Goal: Navigation & Orientation: Find specific page/section

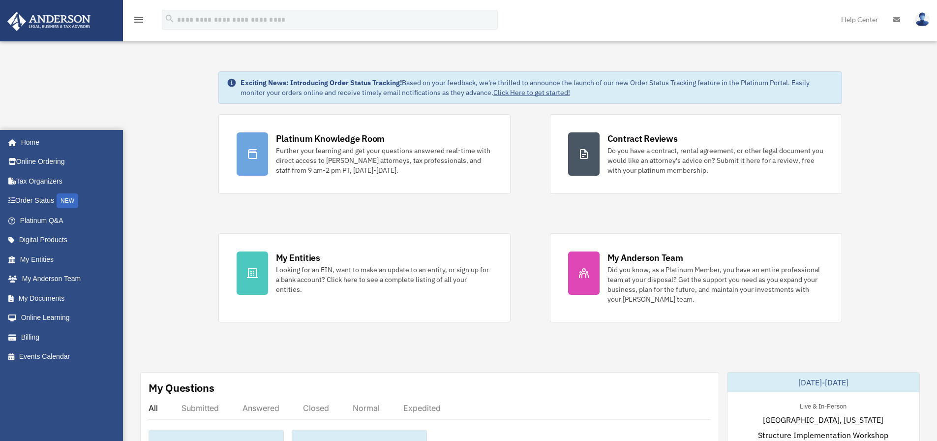
scroll to position [2, 0]
click at [44, 150] on link "Home" at bounding box center [65, 140] width 116 height 20
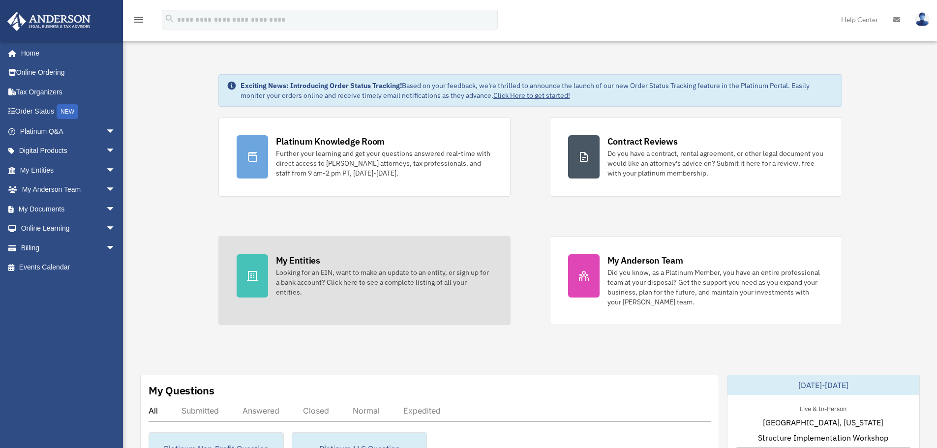
click at [263, 280] on div at bounding box center [252, 275] width 31 height 43
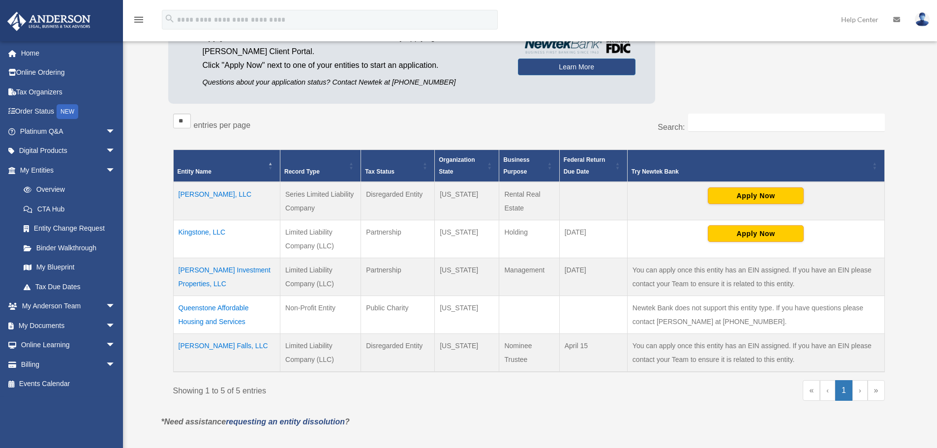
scroll to position [105, 0]
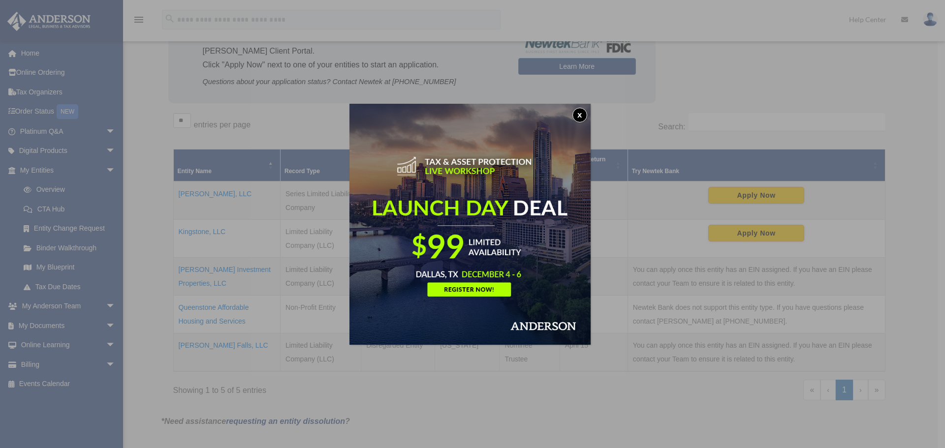
click at [583, 115] on button "x" at bounding box center [579, 115] width 15 height 15
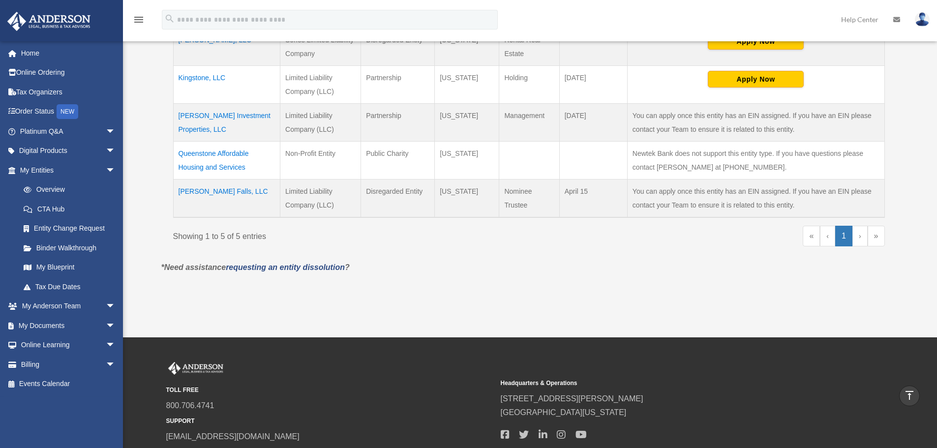
scroll to position [333, 0]
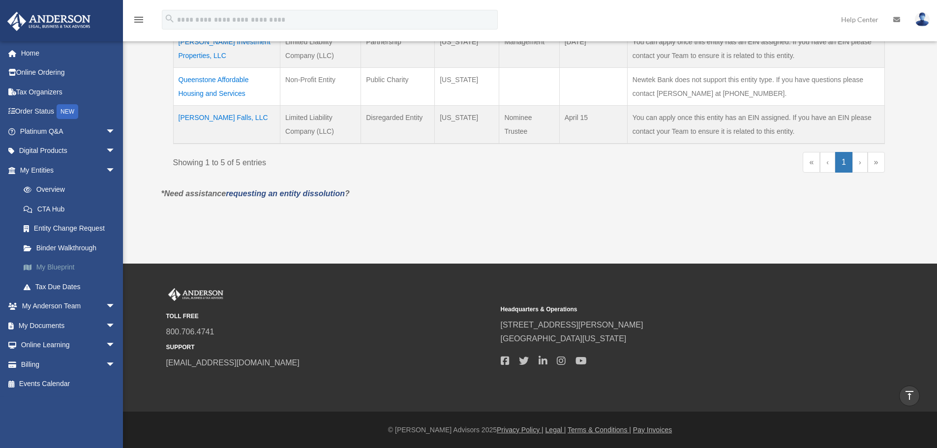
click at [64, 264] on link "My Blueprint" at bounding box center [72, 268] width 117 height 20
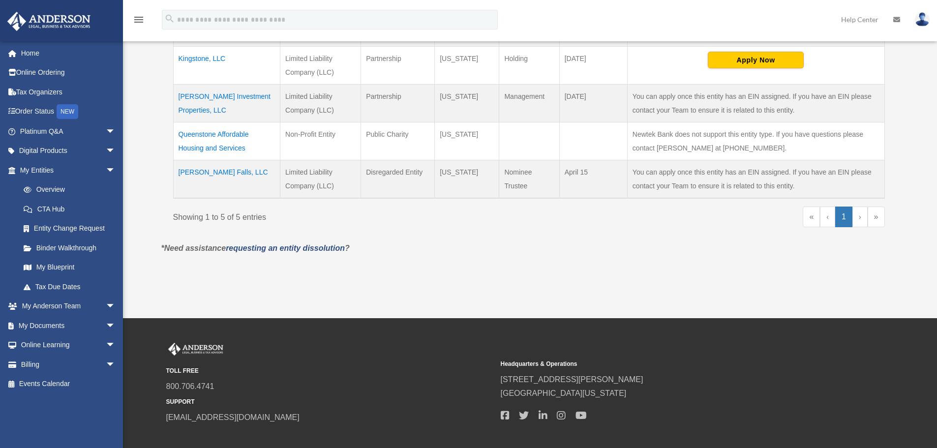
scroll to position [333, 0]
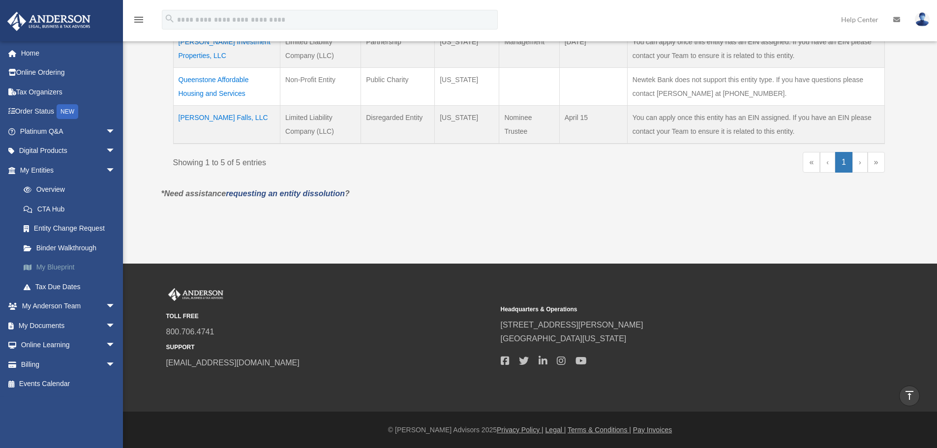
click at [62, 264] on link "My Blueprint" at bounding box center [72, 268] width 117 height 20
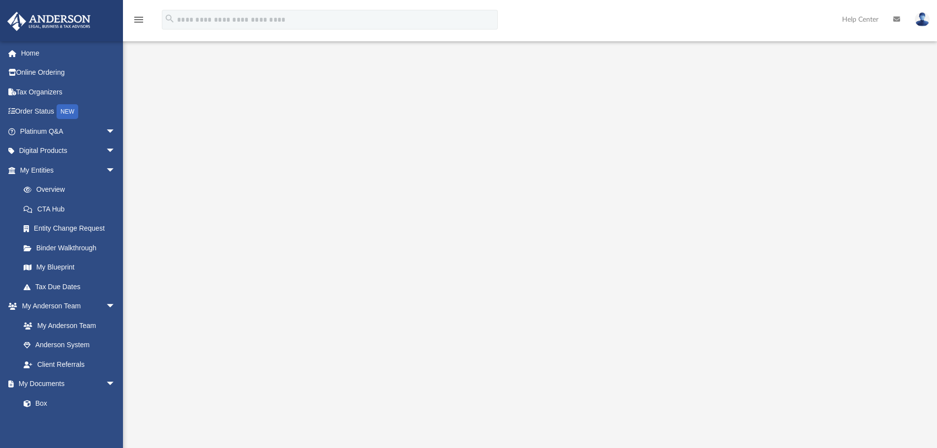
click at [210, 223] on div at bounding box center [530, 265] width 733 height 394
click at [64, 266] on link "My Blueprint" at bounding box center [72, 268] width 117 height 20
click at [46, 189] on link "Overview" at bounding box center [72, 190] width 117 height 20
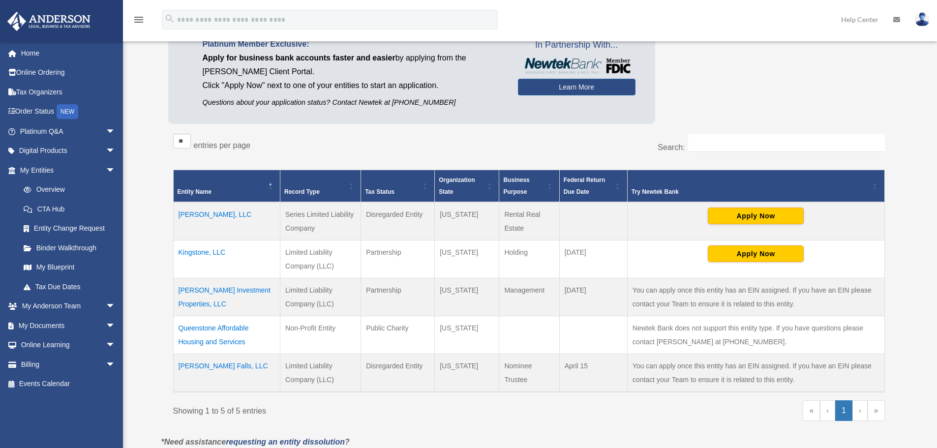
scroll to position [83, 0]
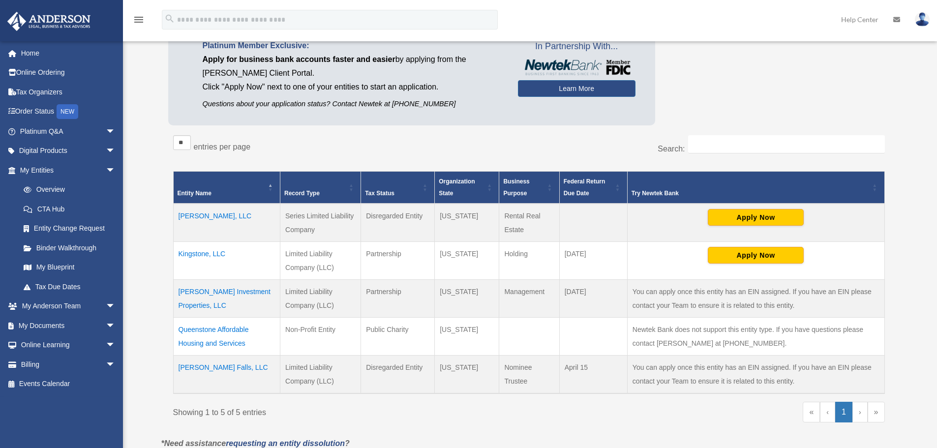
drag, startPoint x: 401, startPoint y: 152, endPoint x: 762, endPoint y: 78, distance: 367.7
click at [762, 78] on div "Platinum Member Exclusive: Apply for business bank accounts faster and easier b…" at bounding box center [529, 77] width 722 height 106
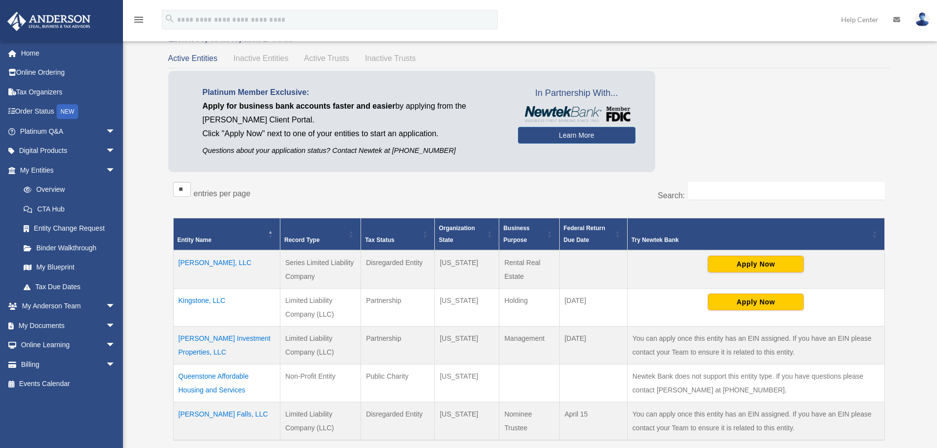
scroll to position [0, 0]
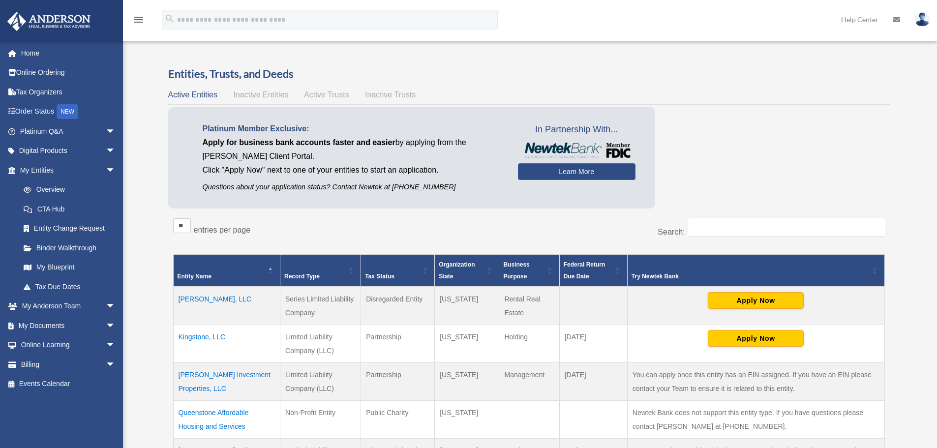
click at [318, 94] on span "Active Trusts" at bounding box center [326, 95] width 45 height 8
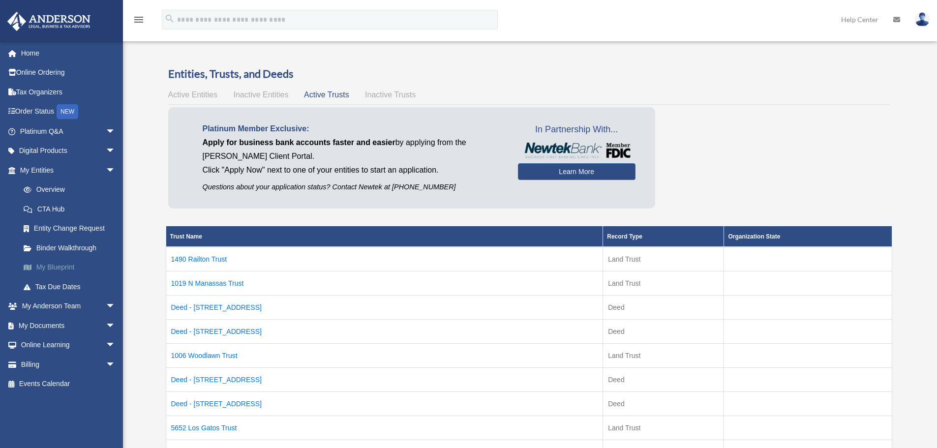
click at [66, 264] on link "My Blueprint" at bounding box center [72, 268] width 117 height 20
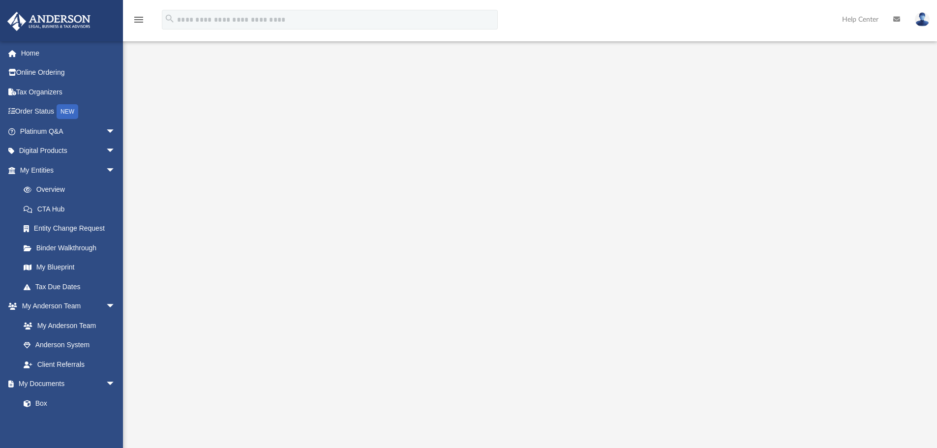
click at [814, 108] on div at bounding box center [530, 265] width 733 height 394
click at [897, 20] on icon at bounding box center [897, 19] width 7 height 7
click at [897, 19] on icon at bounding box center [897, 19] width 7 height 7
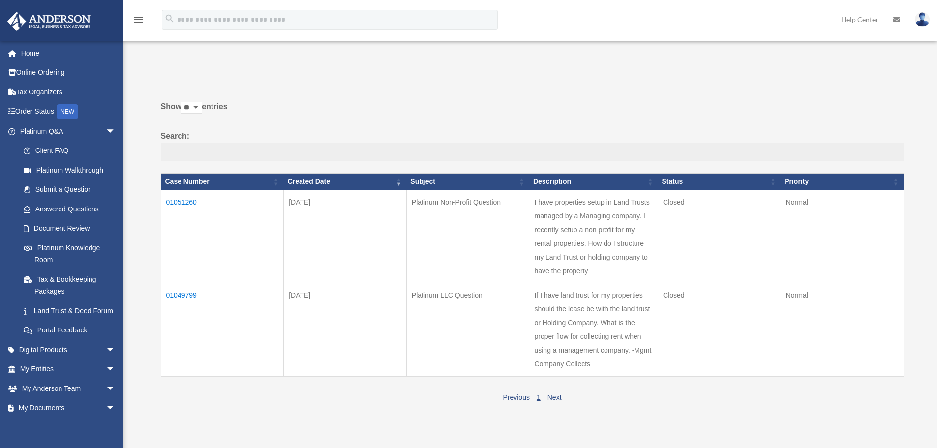
click at [142, 18] on icon "menu" at bounding box center [139, 20] width 12 height 12
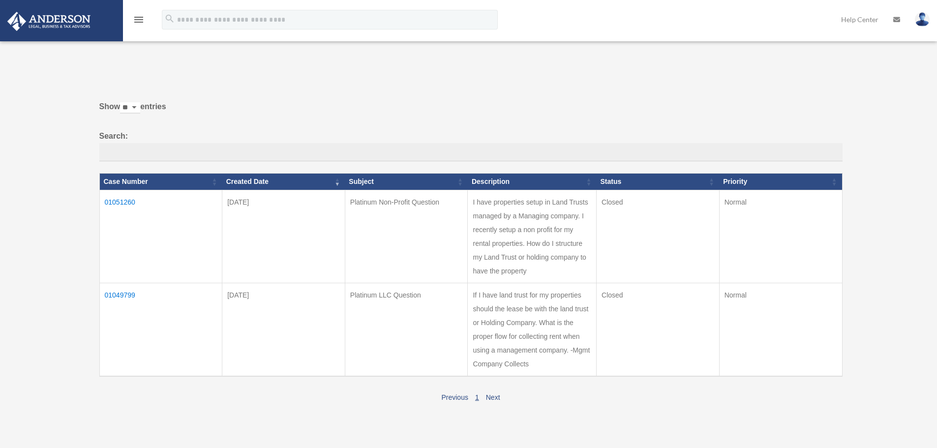
click at [137, 21] on icon "menu" at bounding box center [139, 20] width 12 height 12
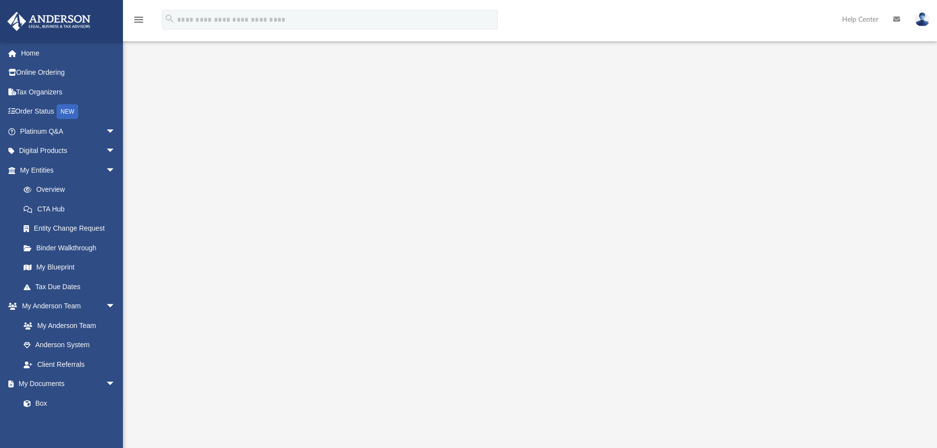
scroll to position [1, 0]
click at [142, 20] on icon "menu" at bounding box center [139, 20] width 12 height 12
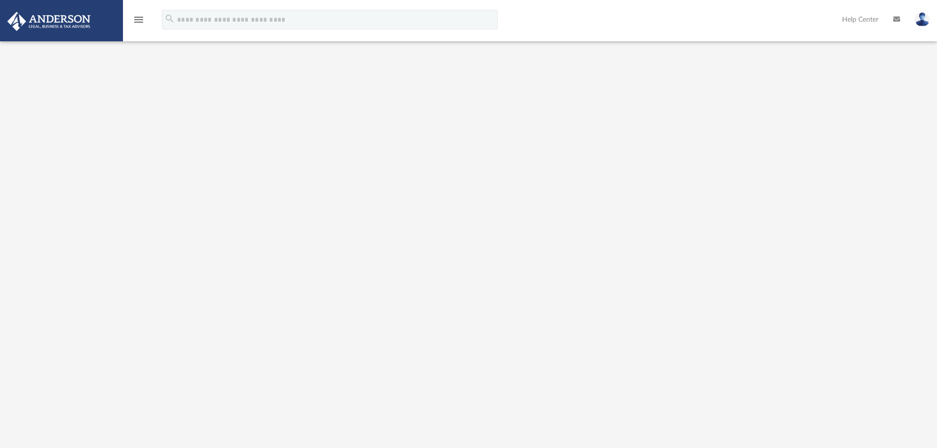
click at [142, 20] on icon "menu" at bounding box center [139, 20] width 12 height 12
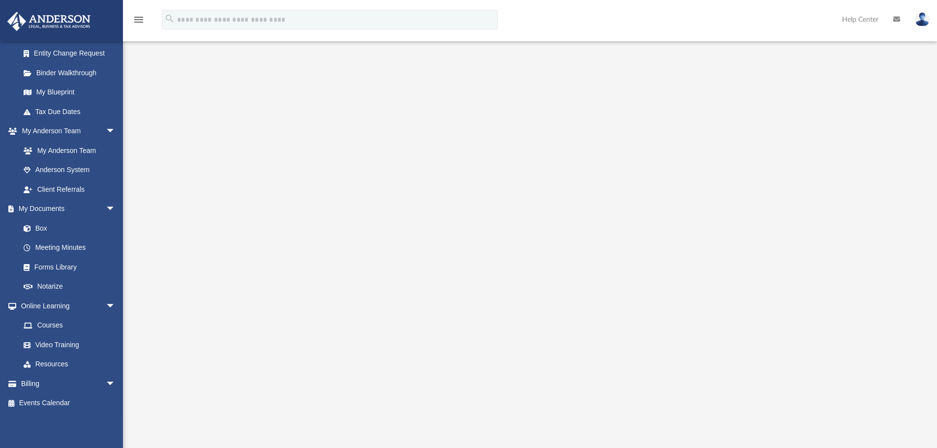
scroll to position [36, 0]
